Goal: Check status: Check status

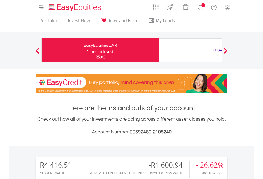
scroll to position [51, 84]
click at [87, 50] on div "Funds to invest:" at bounding box center [101, 51] width 28 height 5
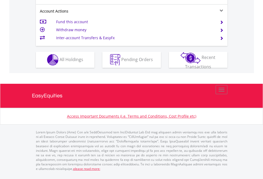
scroll to position [465, 0]
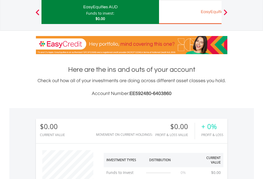
click at [190, 12] on div "EasyEquities EUR" at bounding box center [217, 11] width 111 height 7
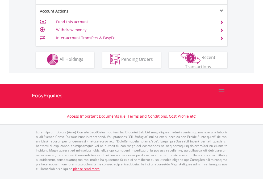
scroll to position [454, 0]
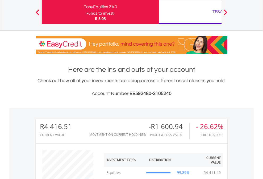
scroll to position [51, 84]
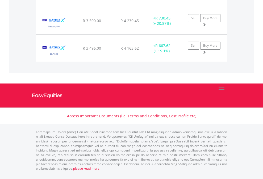
scroll to position [51, 84]
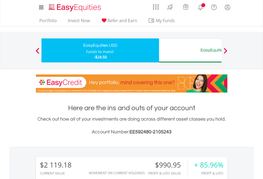
scroll to position [51, 84]
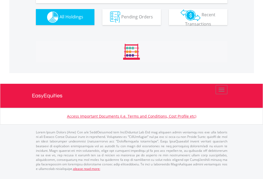
scroll to position [592, 0]
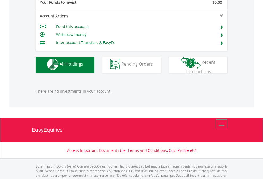
scroll to position [527, 0]
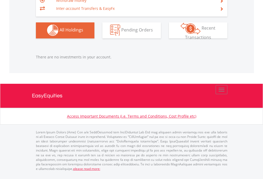
scroll to position [51, 84]
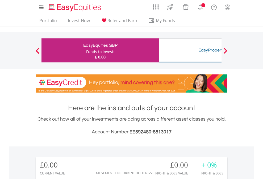
scroll to position [51, 84]
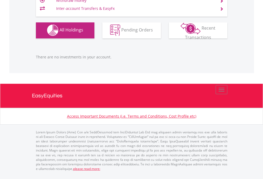
scroll to position [527, 0]
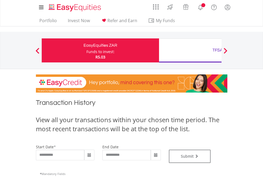
type input "**********"
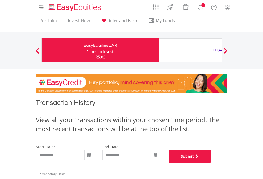
click at [211, 163] on button "Submit" at bounding box center [190, 155] width 42 height 13
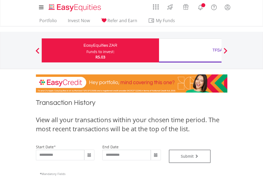
click at [190, 50] on div "TFSA" at bounding box center [217, 49] width 111 height 7
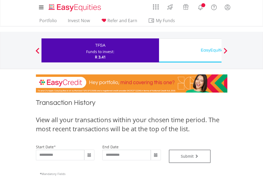
type input "**********"
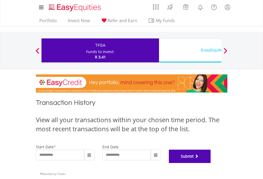
click at [211, 163] on button "Submit" at bounding box center [190, 155] width 42 height 13
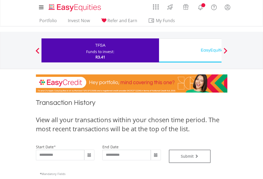
click at [190, 50] on div "EasyEquities USD" at bounding box center [217, 49] width 111 height 7
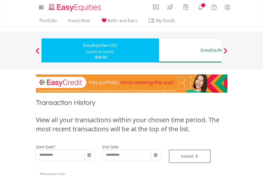
type input "**********"
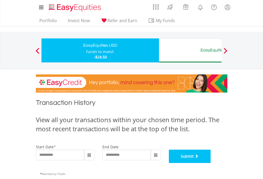
click at [211, 163] on button "Submit" at bounding box center [190, 155] width 42 height 13
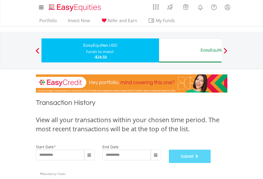
scroll to position [216, 0]
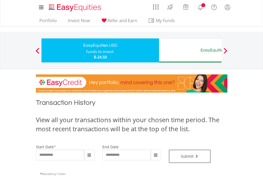
click at [190, 50] on div "EasyEquities AUD" at bounding box center [217, 49] width 111 height 7
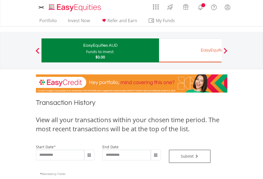
type input "**********"
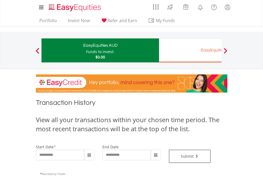
click at [190, 50] on div "EasyEquities EUR" at bounding box center [217, 49] width 111 height 7
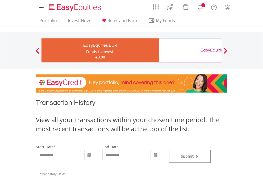
type input "**********"
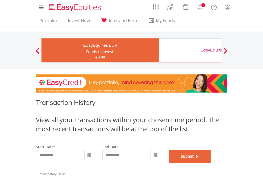
click at [211, 163] on button "Submit" at bounding box center [190, 155] width 42 height 13
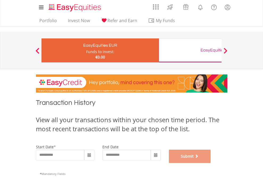
scroll to position [216, 0]
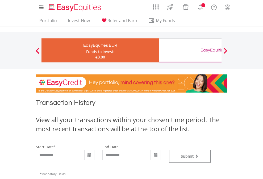
click at [190, 50] on div "EasyEquities GBP" at bounding box center [217, 49] width 111 height 7
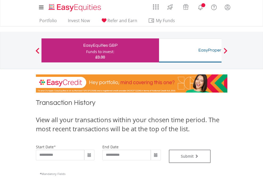
type input "**********"
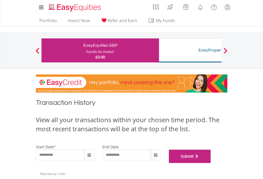
click at [211, 163] on button "Submit" at bounding box center [190, 155] width 42 height 13
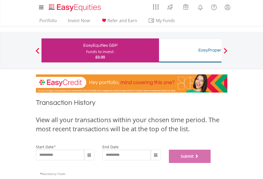
scroll to position [216, 0]
